Goal: Obtain resource: Download file/media

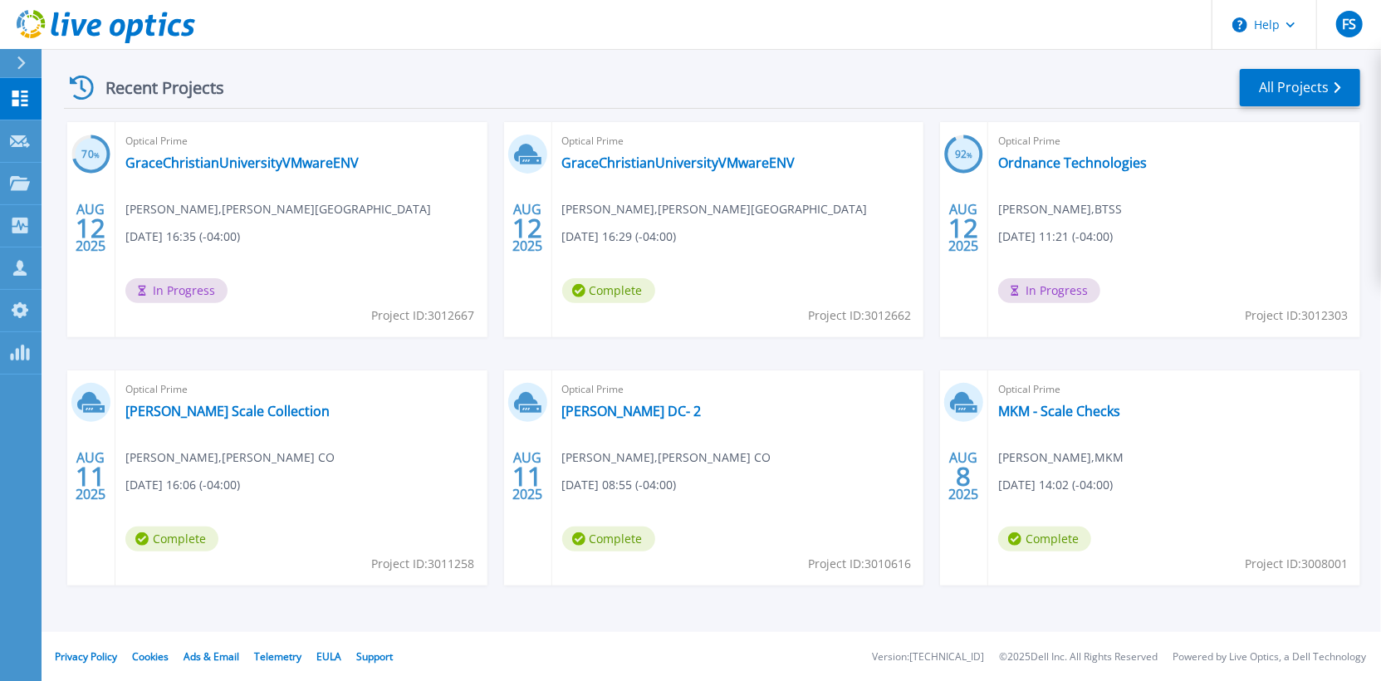
scroll to position [239, 0]
click at [211, 414] on link "[PERSON_NAME] Scale Collection" at bounding box center [227, 410] width 204 height 17
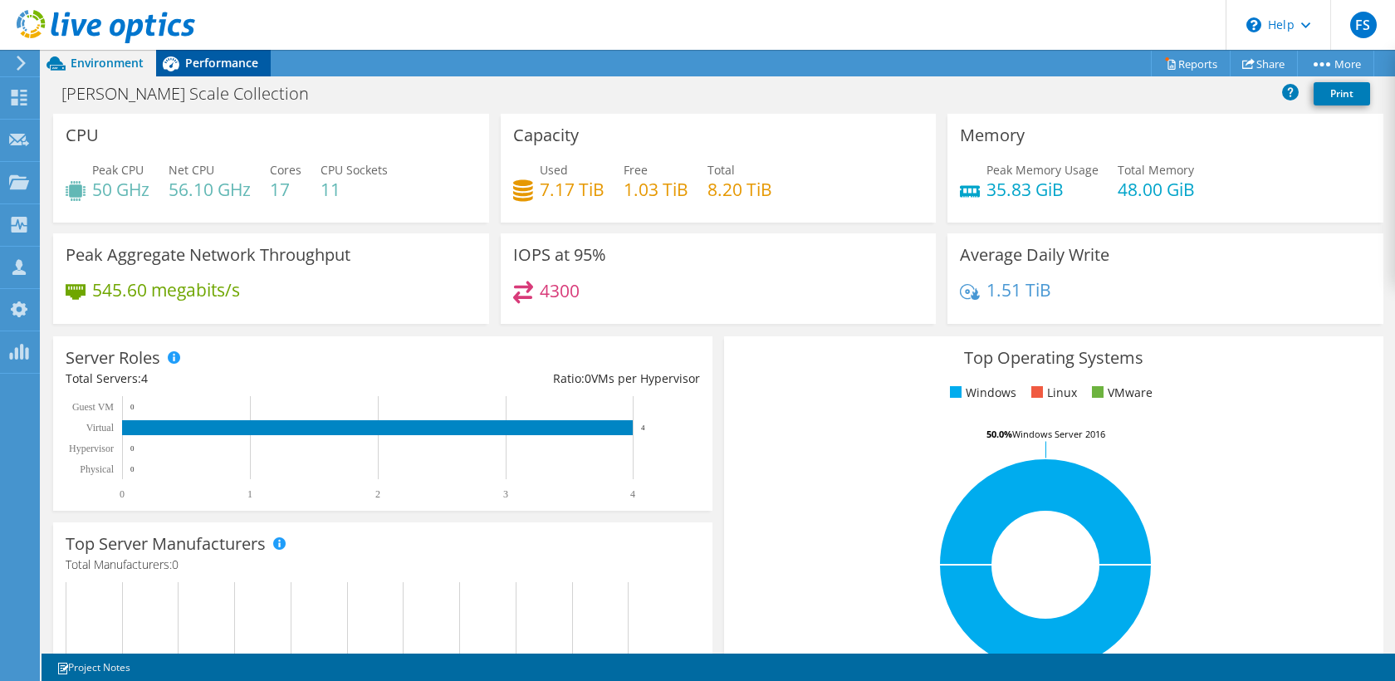
click at [229, 69] on span "Performance" at bounding box center [221, 63] width 73 height 16
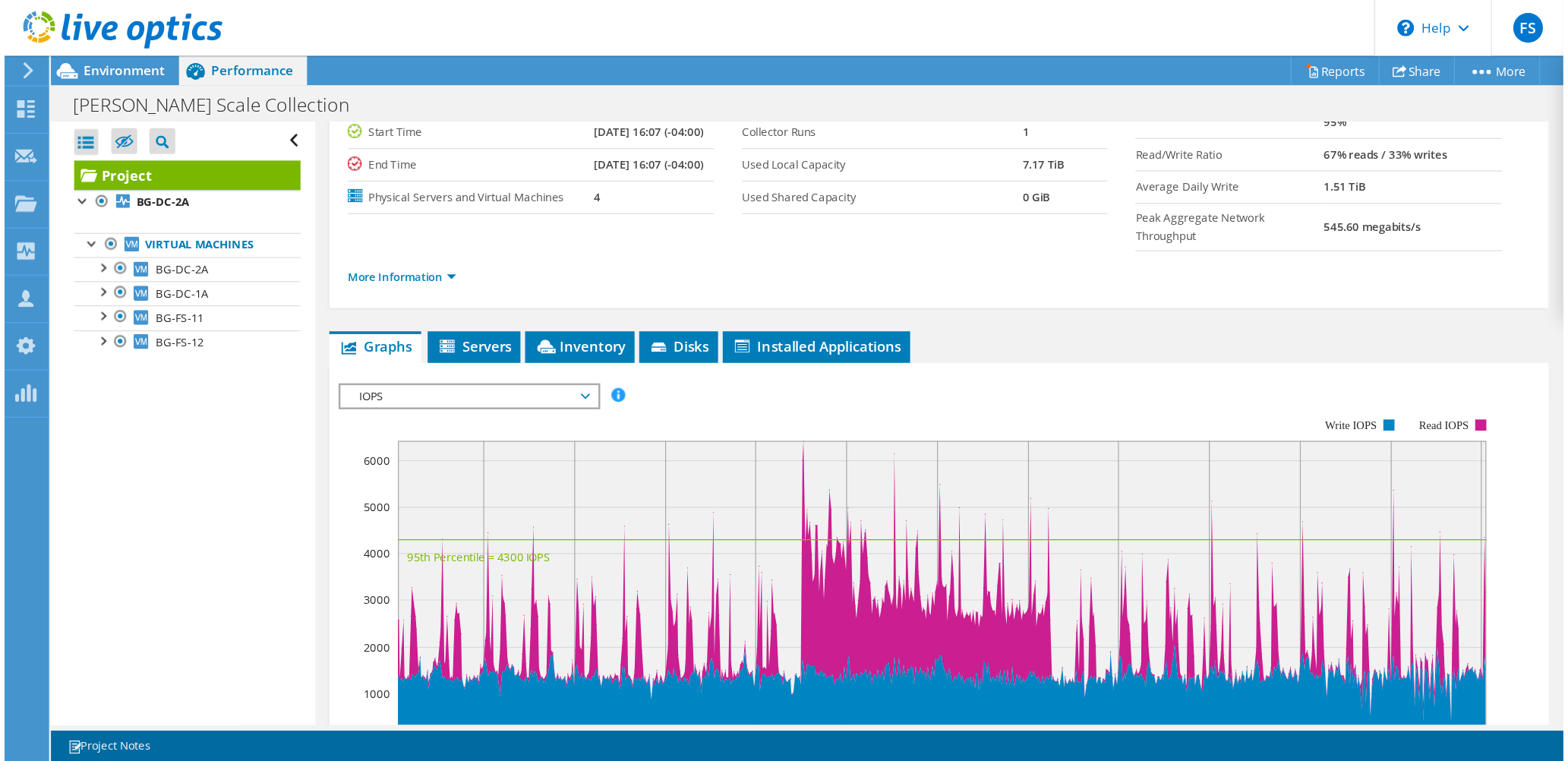
scroll to position [196, 0]
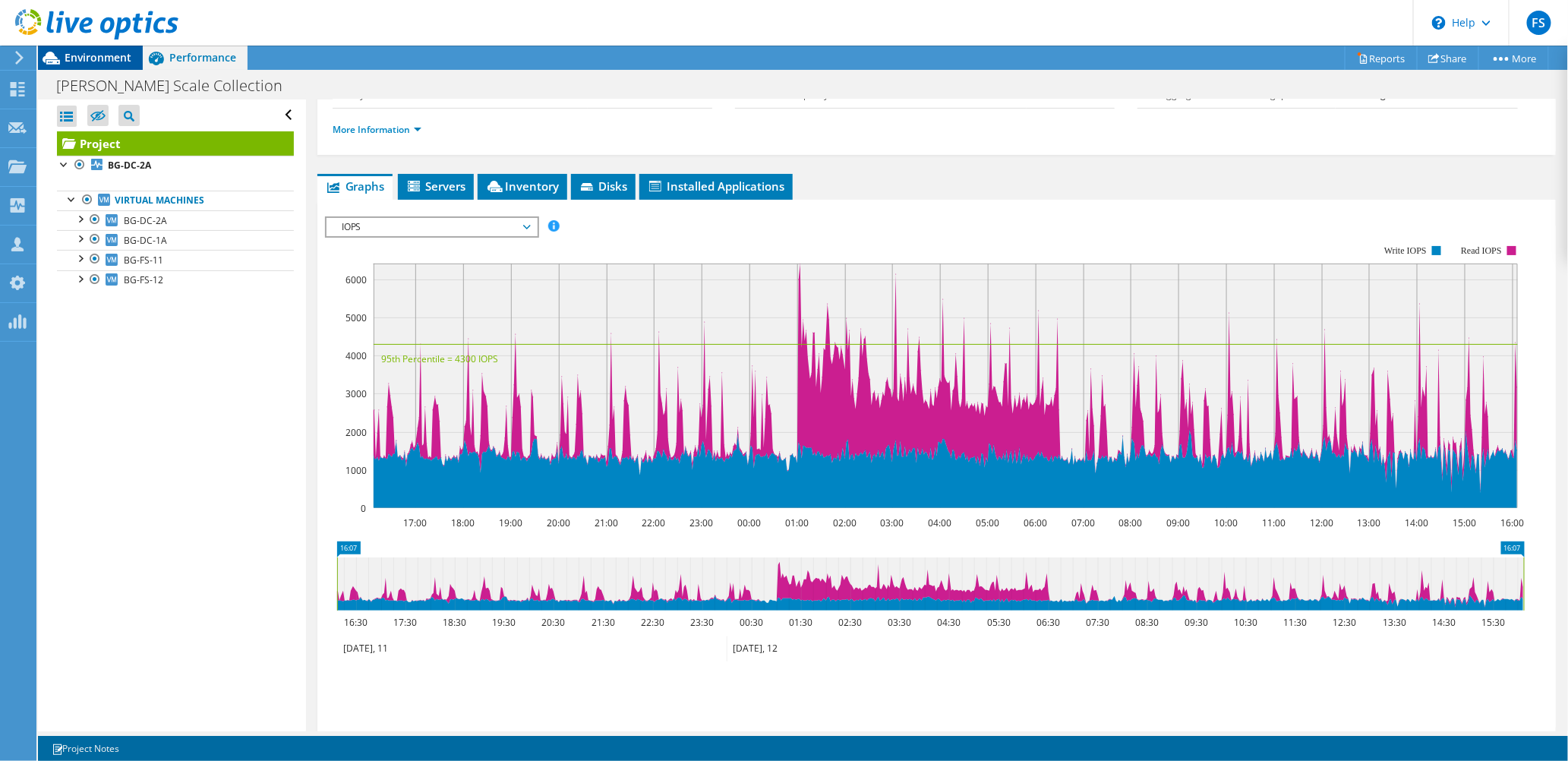
click at [96, 59] on span "Environment" at bounding box center [98, 58] width 67 height 15
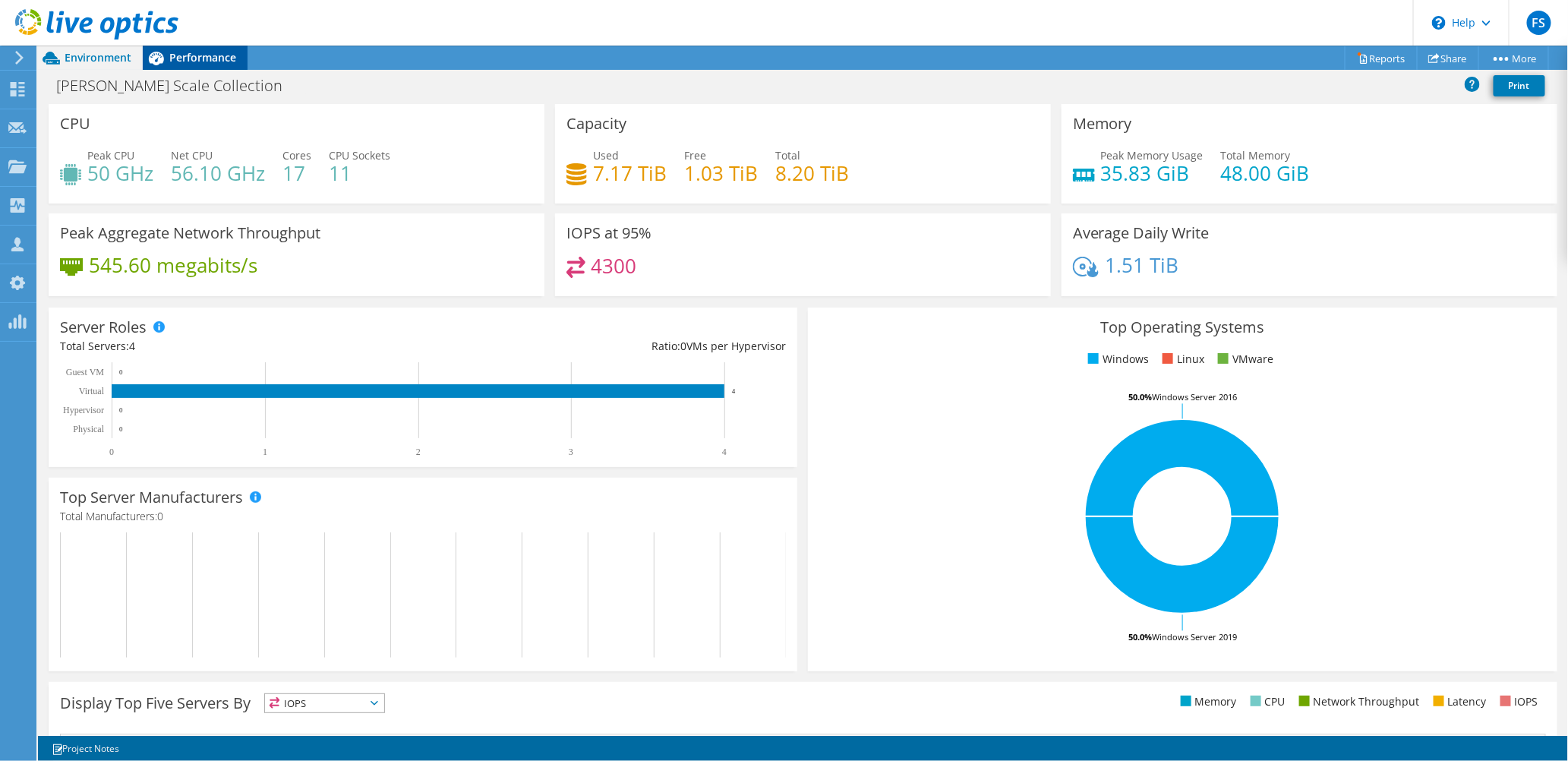
click at [196, 57] on span "Performance" at bounding box center [202, 58] width 67 height 15
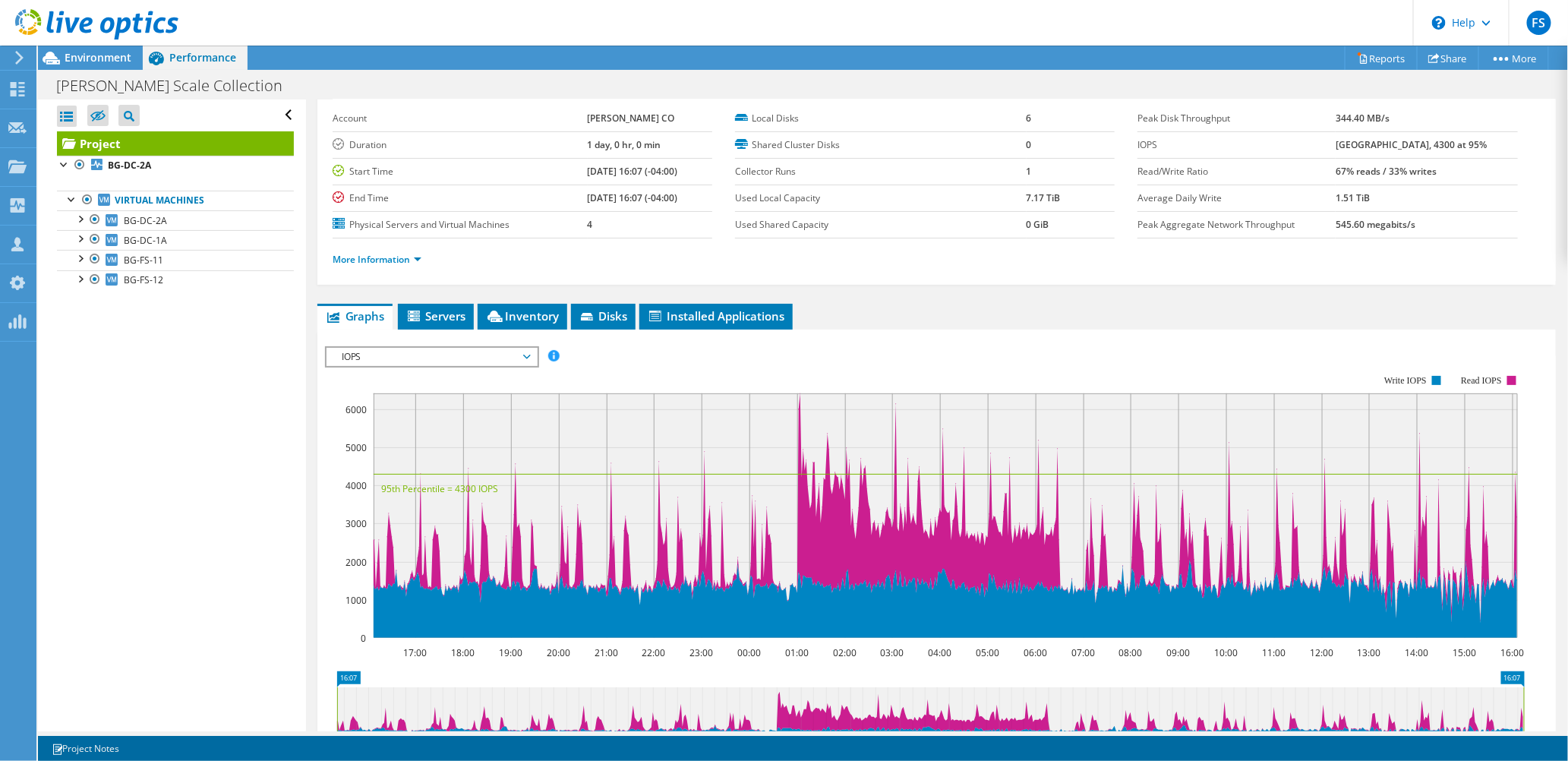
scroll to position [0, 0]
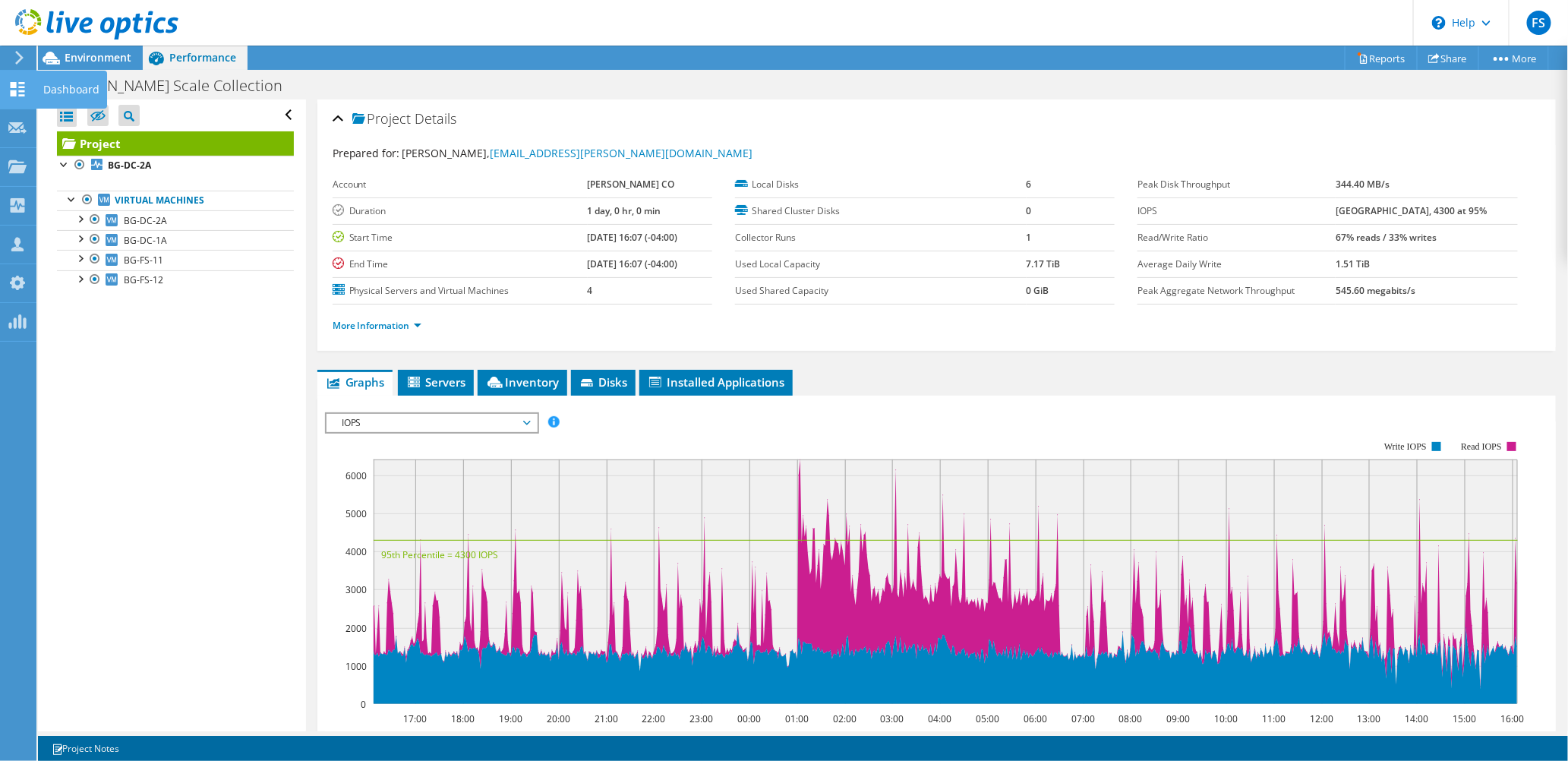
click at [16, 91] on icon at bounding box center [17, 90] width 18 height 15
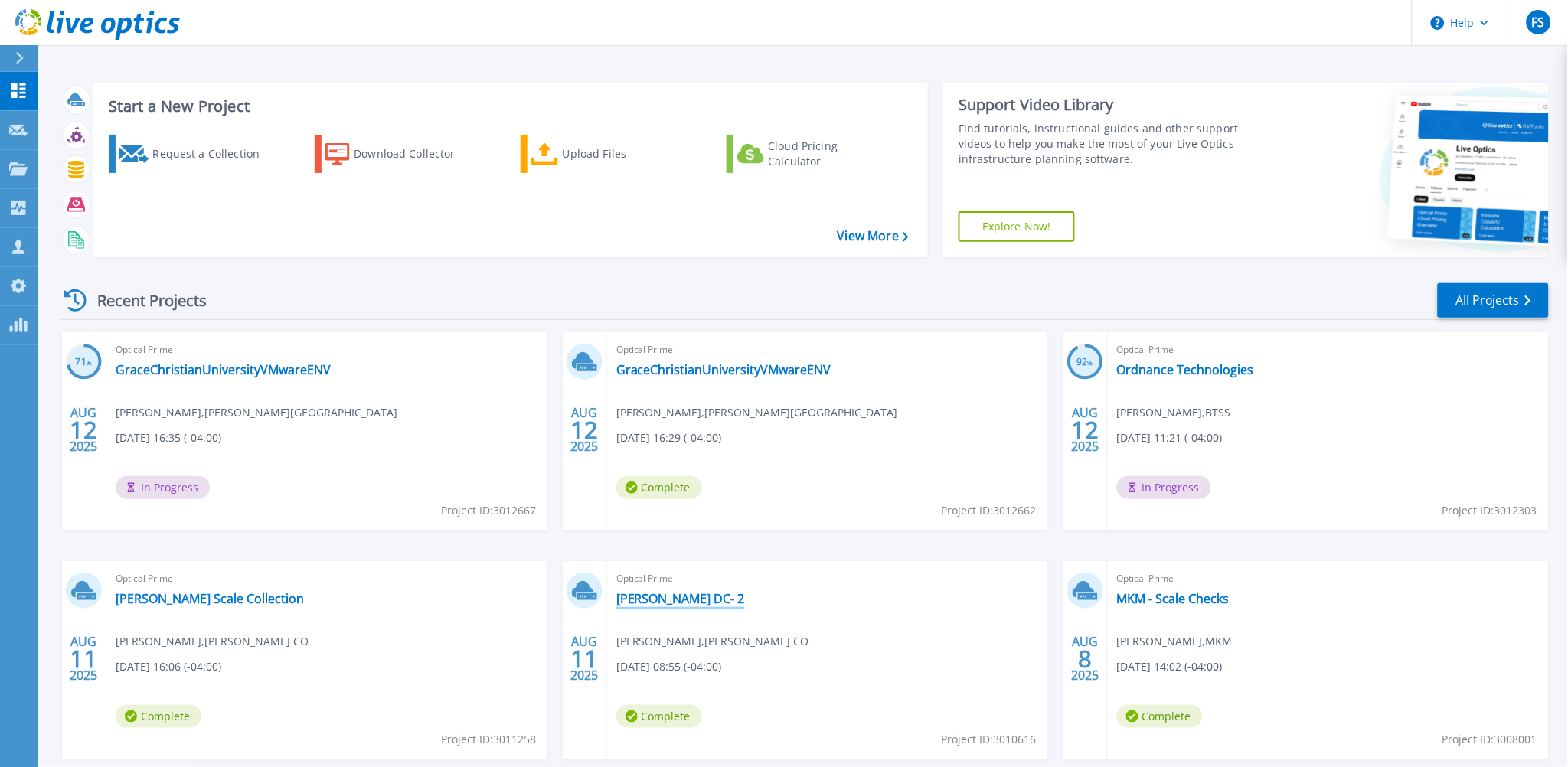
click at [684, 601] on link "[PERSON_NAME] DC- 2" at bounding box center [681, 598] width 129 height 16
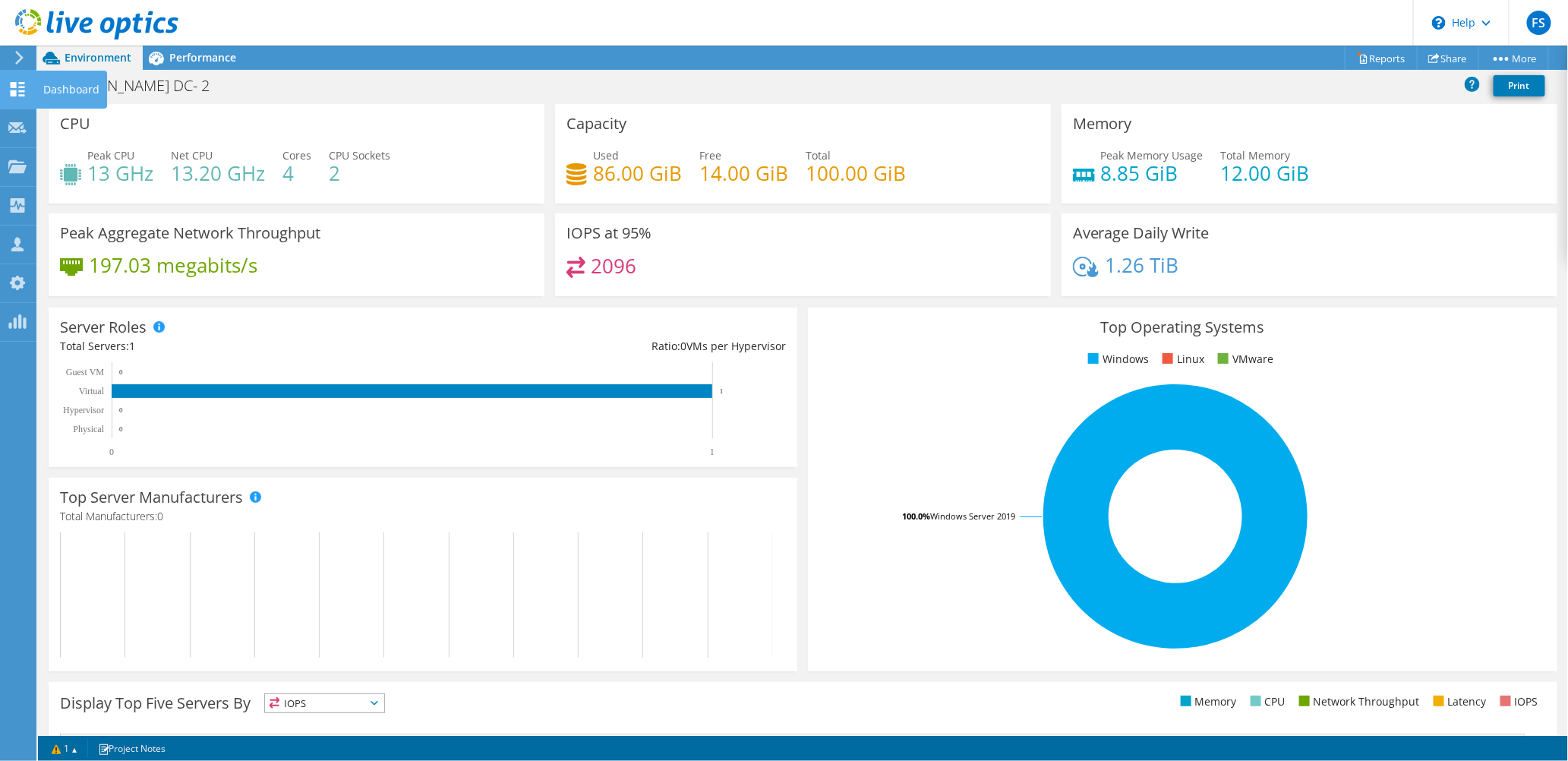
click at [19, 89] on icon at bounding box center [17, 90] width 18 height 15
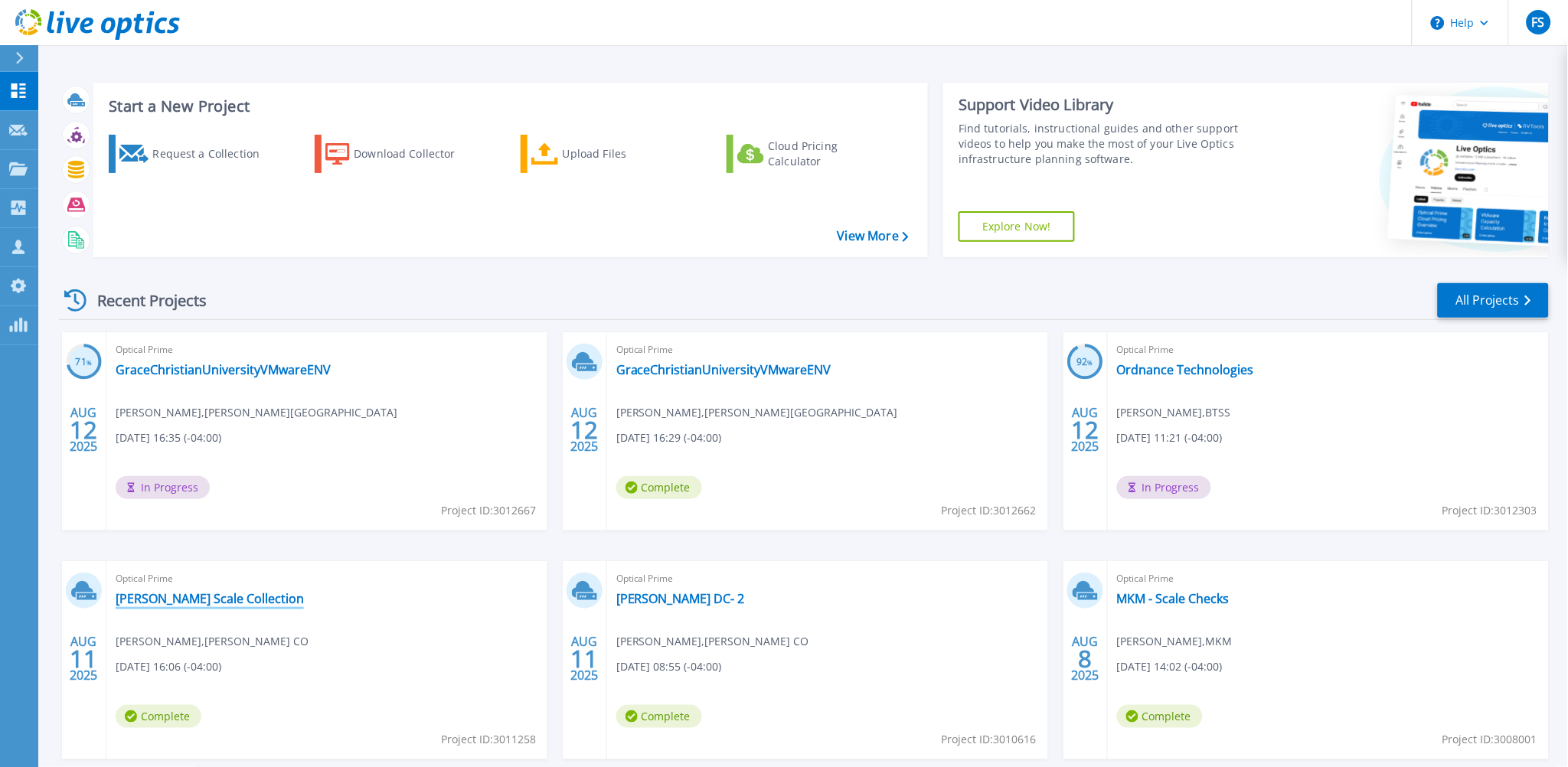
click at [194, 602] on link "[PERSON_NAME] Scale Collection" at bounding box center [209, 598] width 188 height 16
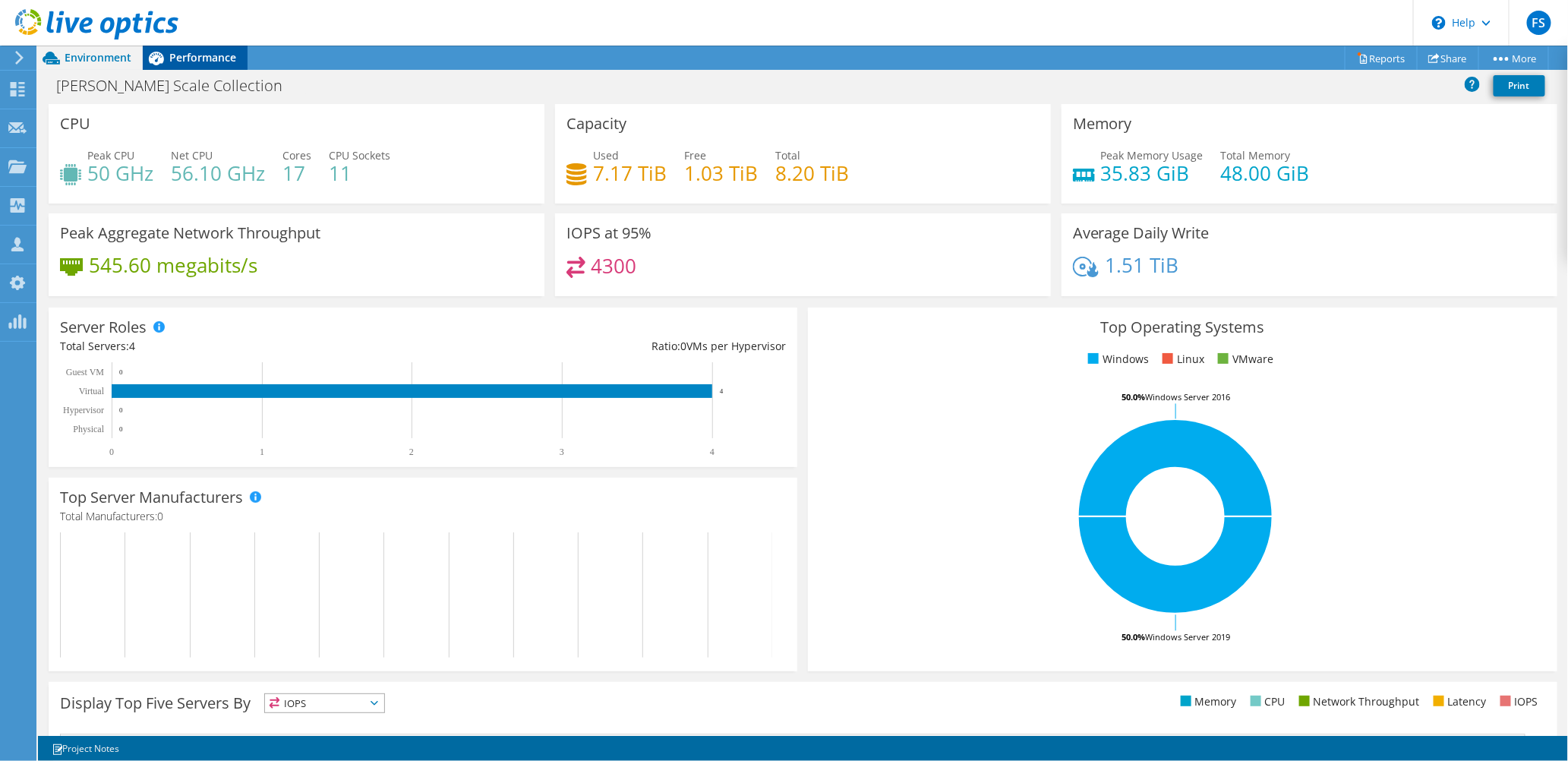
click at [200, 59] on span "Performance" at bounding box center [202, 58] width 67 height 15
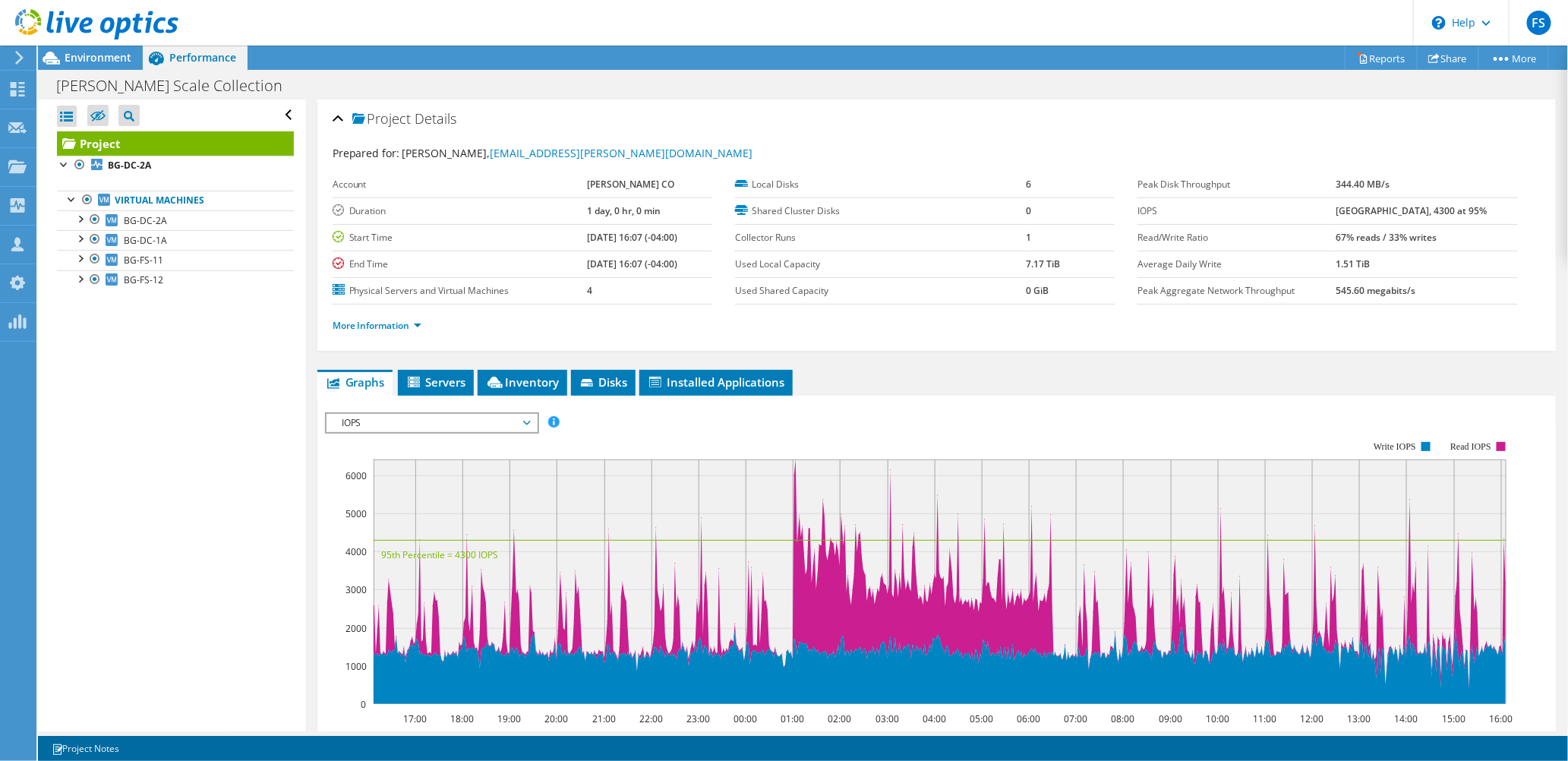
click at [525, 420] on span "IOPS" at bounding box center [431, 423] width 195 height 18
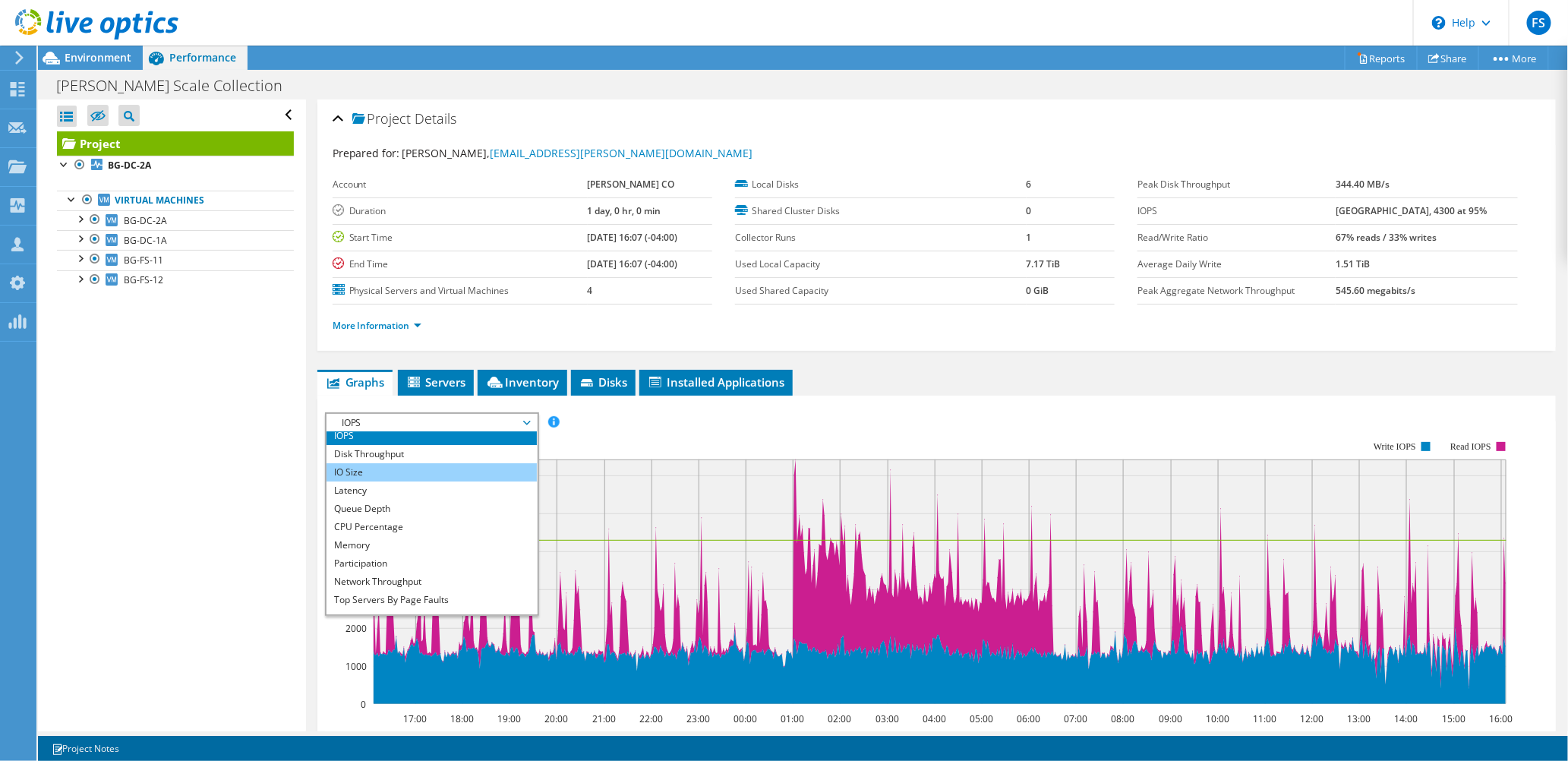
scroll to position [16, 0]
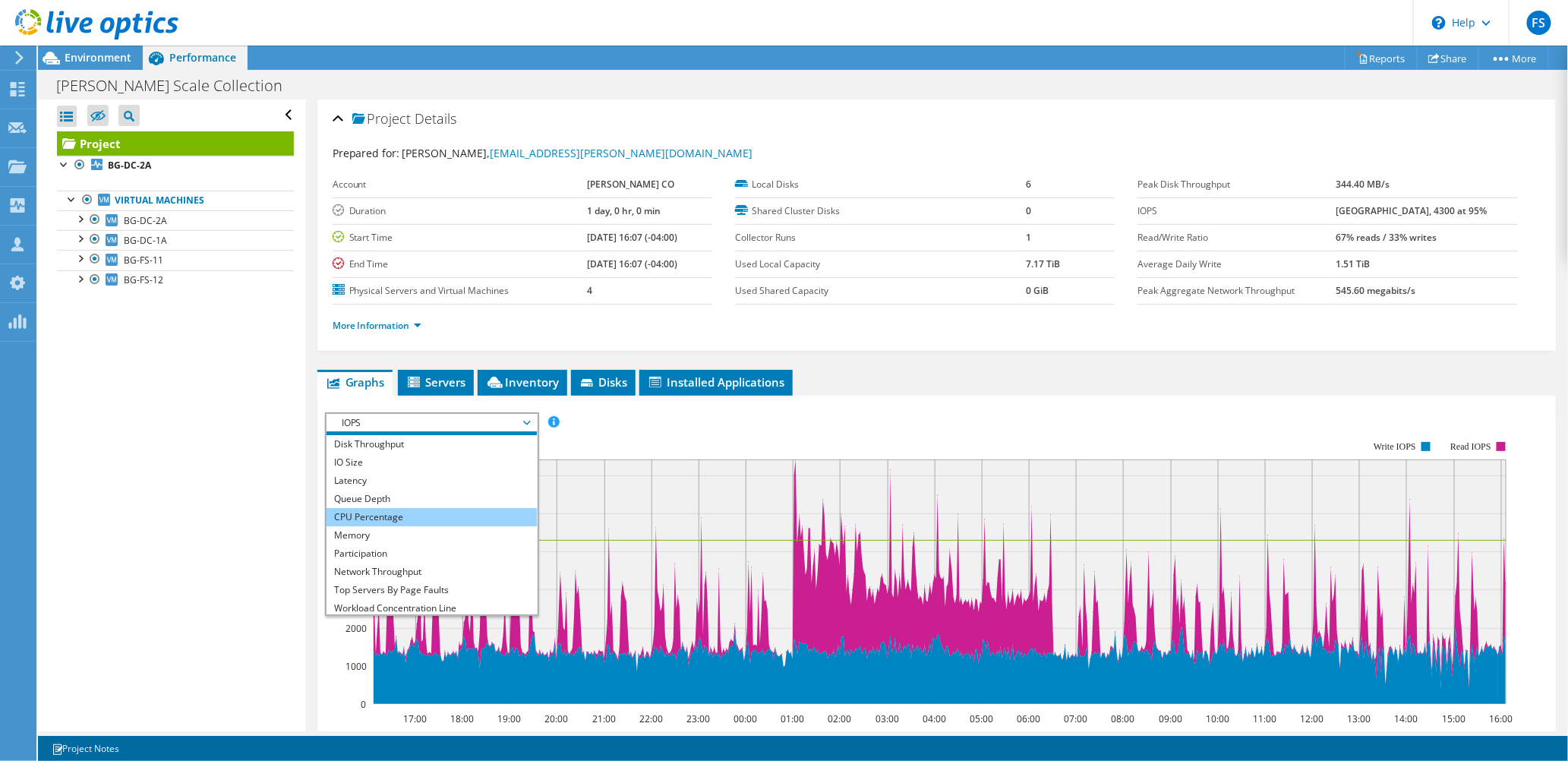
click at [460, 509] on li "CPU Percentage" at bounding box center [432, 518] width 210 height 18
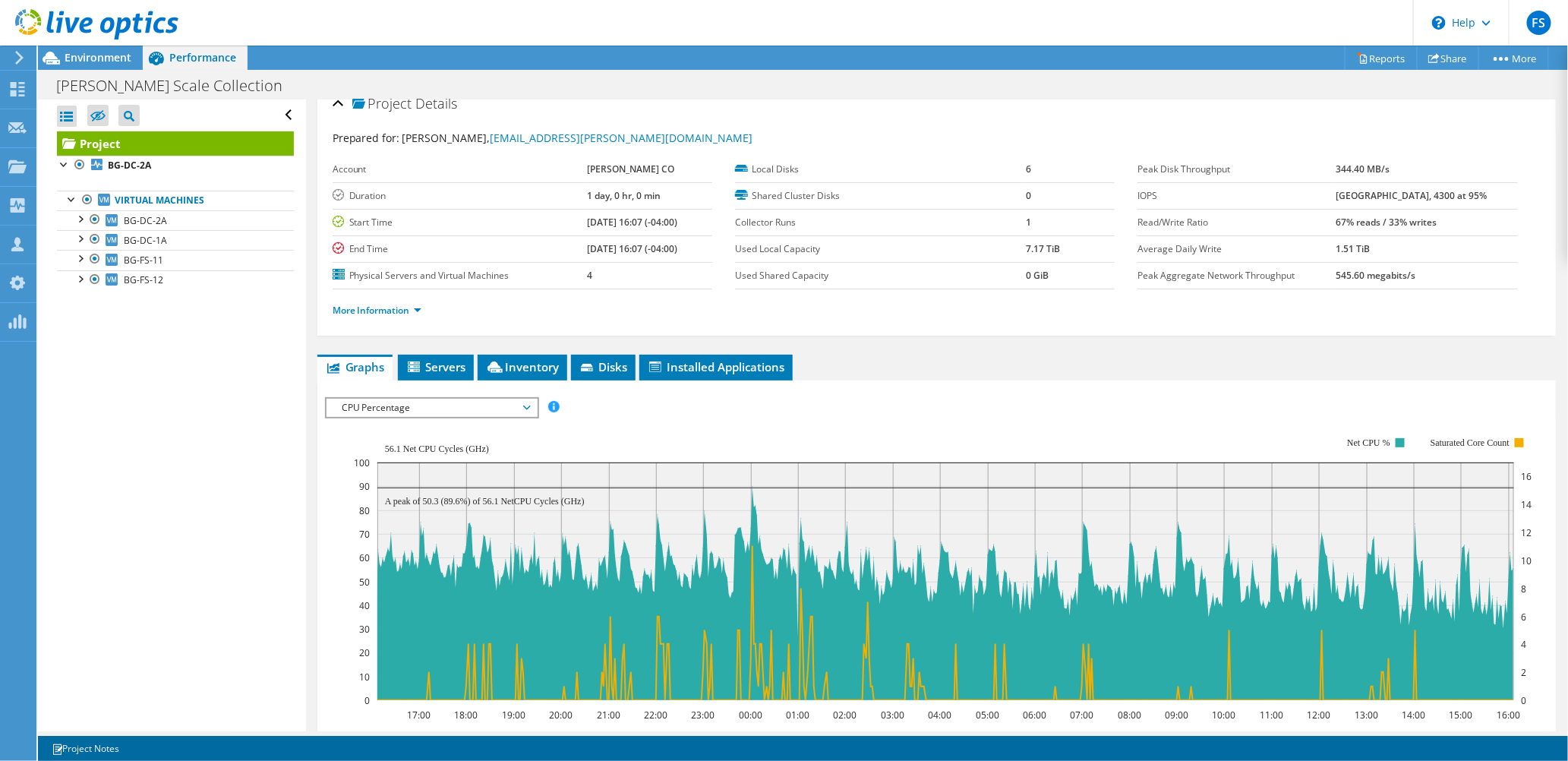
click at [528, 402] on span "CPU Percentage" at bounding box center [431, 408] width 195 height 18
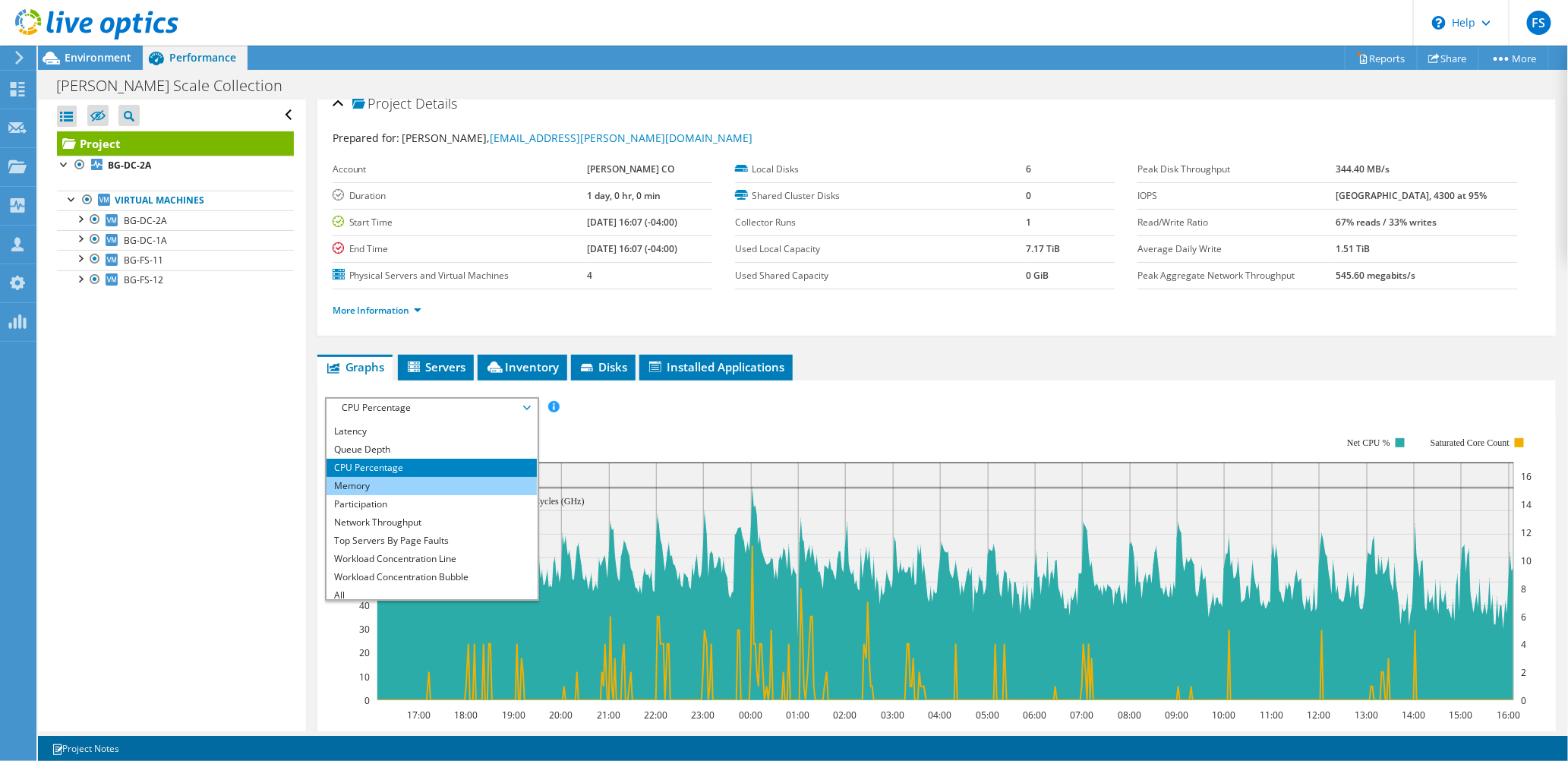
scroll to position [55, 0]
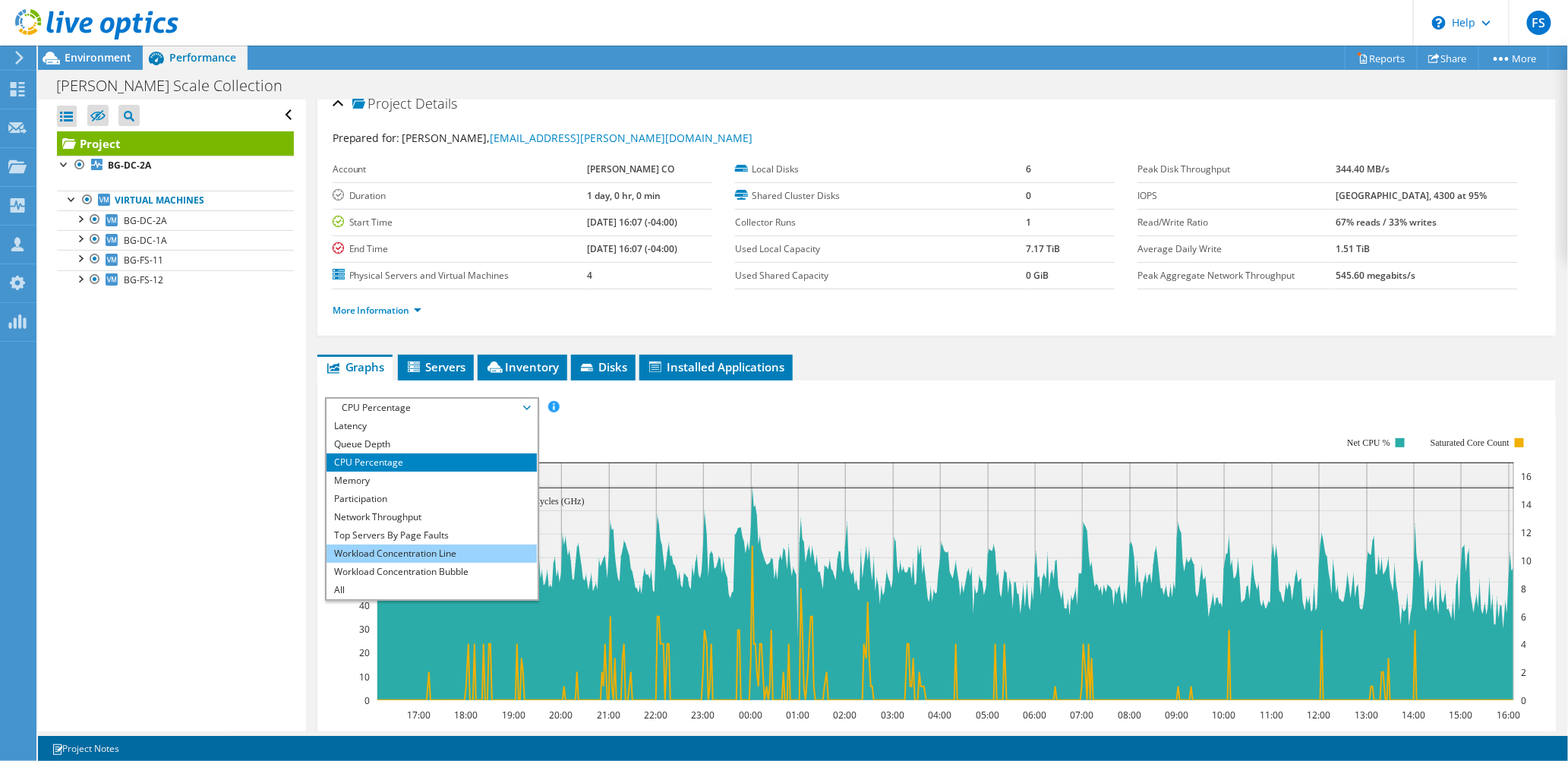
click at [432, 550] on li "Workload Concentration Line" at bounding box center [432, 554] width 210 height 18
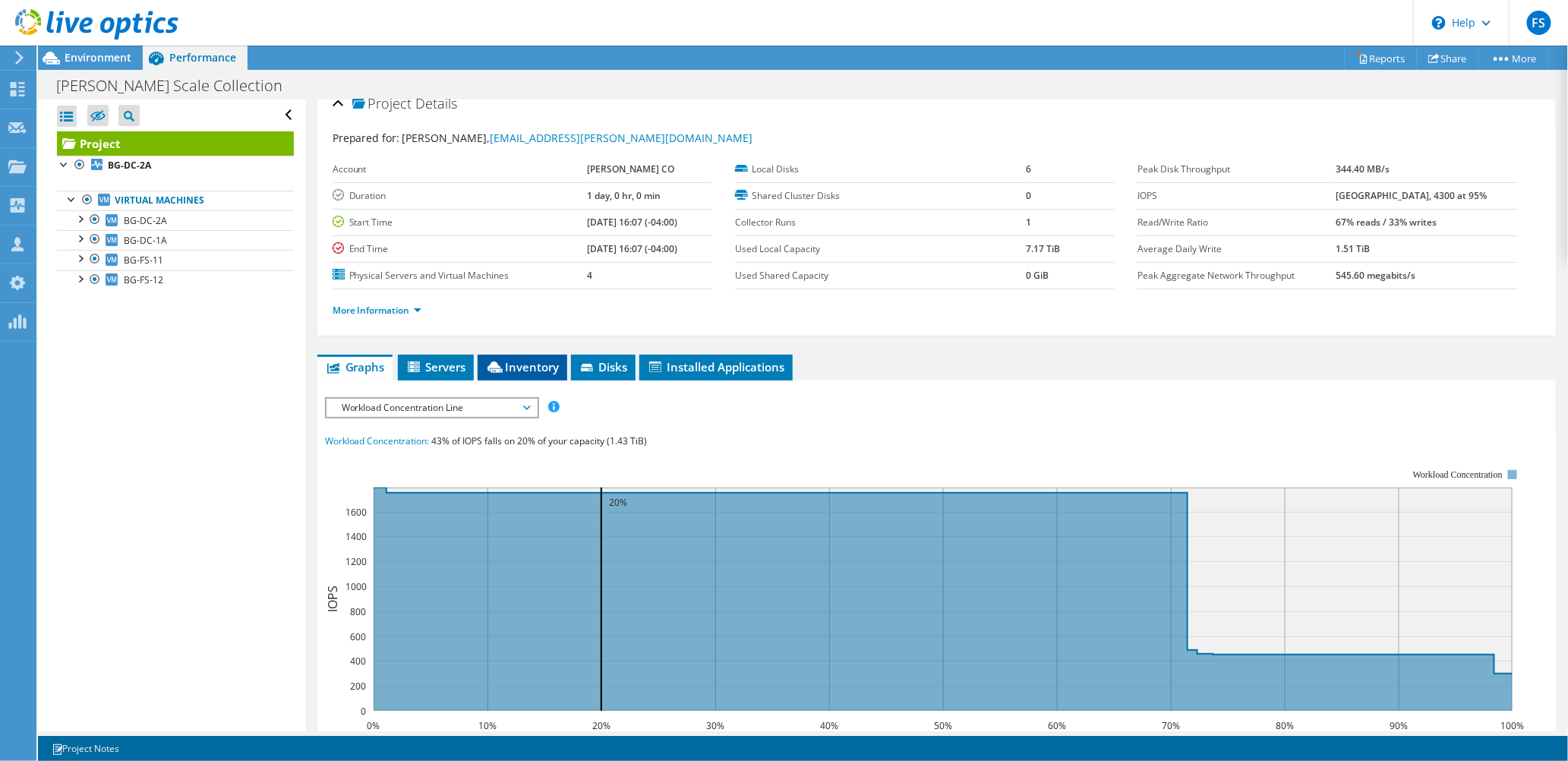
click at [536, 367] on span "Inventory" at bounding box center [522, 367] width 74 height 16
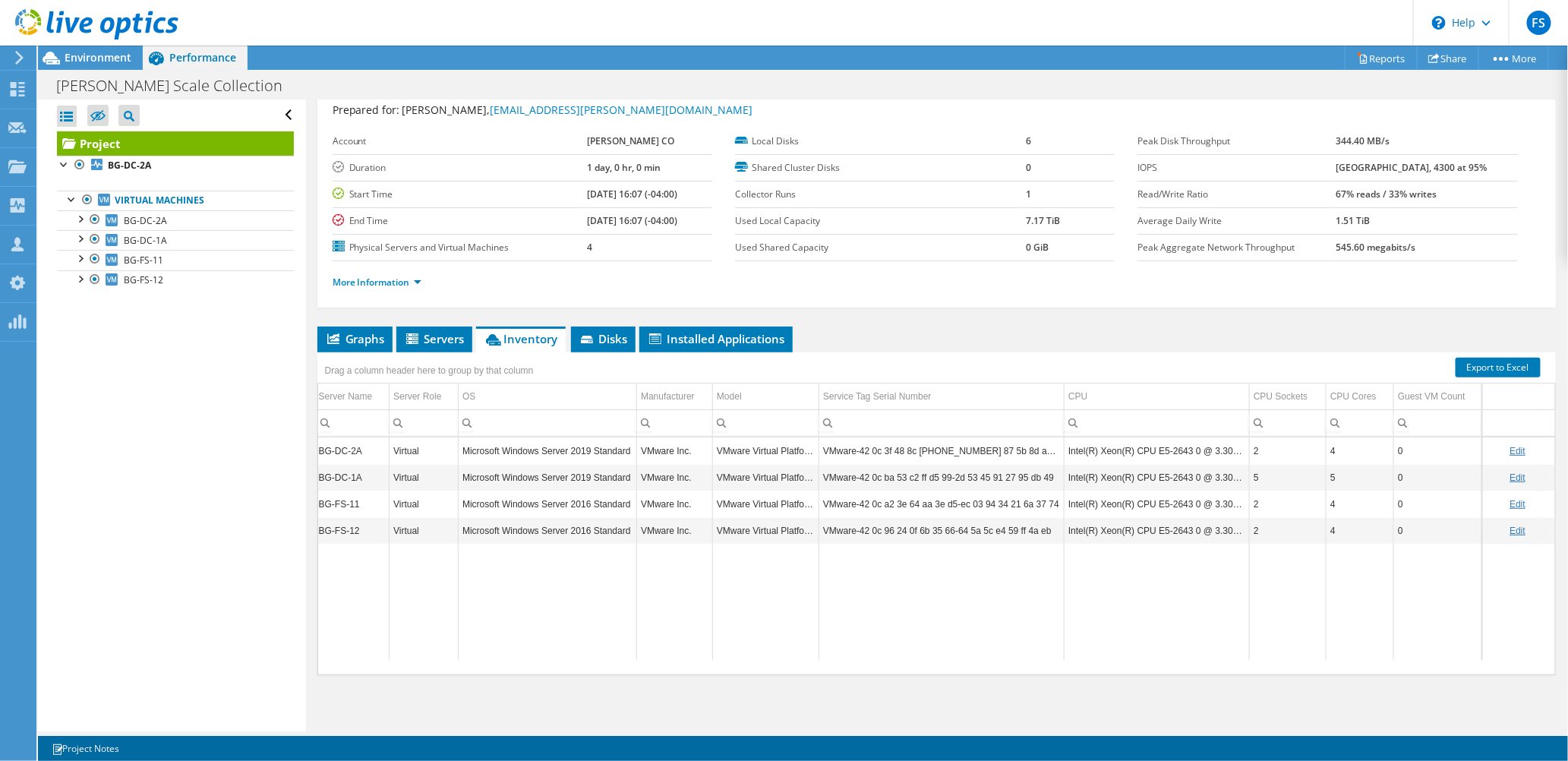
scroll to position [0, 0]
click at [442, 339] on span "Servers" at bounding box center [434, 338] width 60 height 16
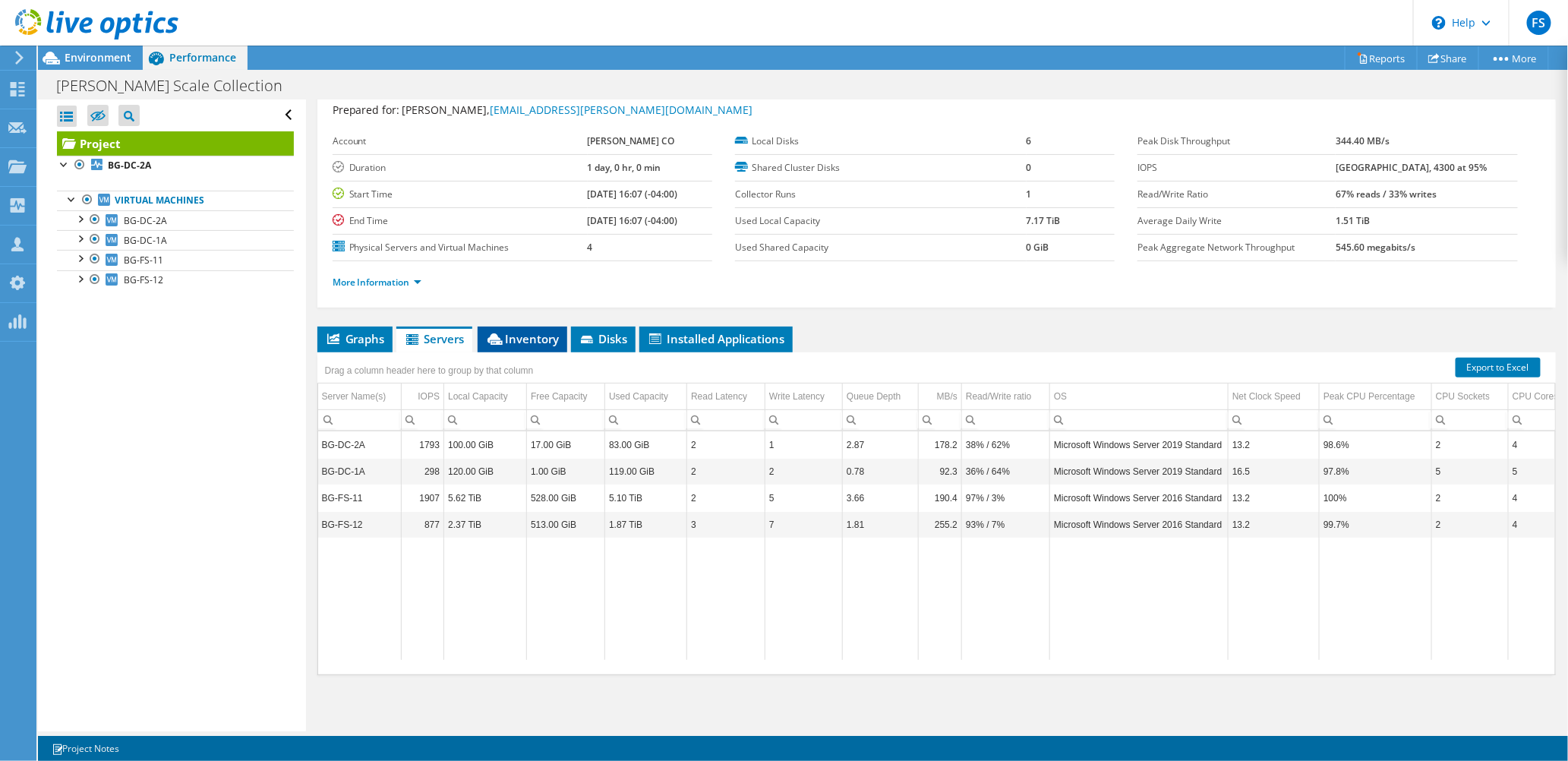
click at [513, 343] on span "Inventory" at bounding box center [522, 338] width 74 height 16
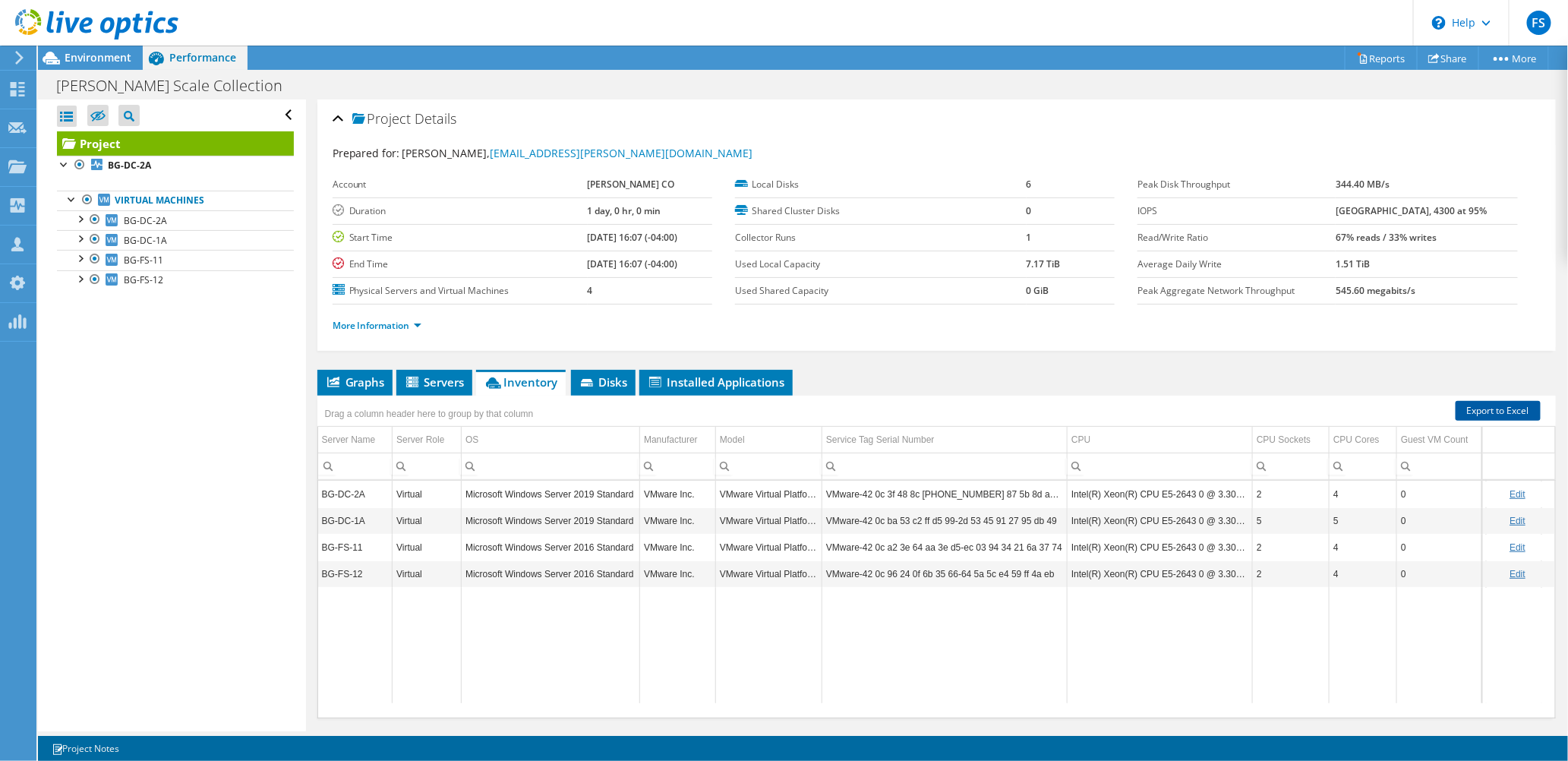
click at [1481, 411] on link "Export to Excel" at bounding box center [1498, 412] width 85 height 20
click at [439, 385] on span "Servers" at bounding box center [434, 381] width 60 height 16
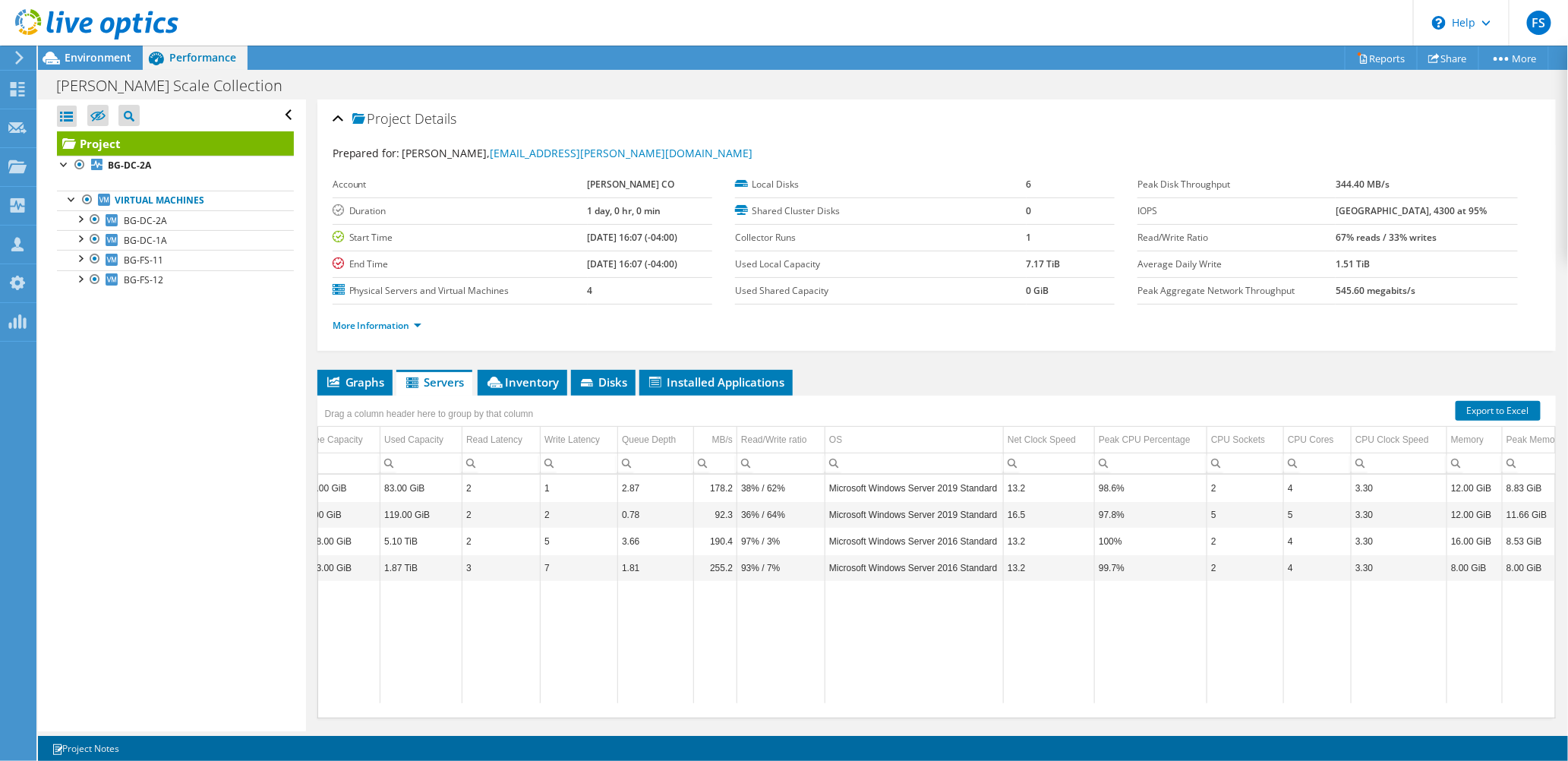
scroll to position [0, 1]
